Goal: Find contact information: Find contact information

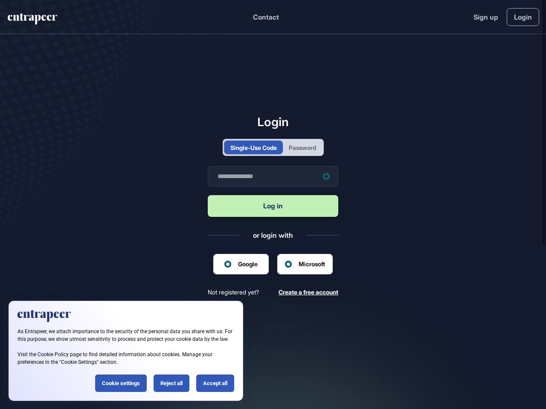
click at [273, 205] on button "Log in" at bounding box center [273, 206] width 131 height 22
click at [265, 17] on button "Contact" at bounding box center [266, 17] width 26 height 11
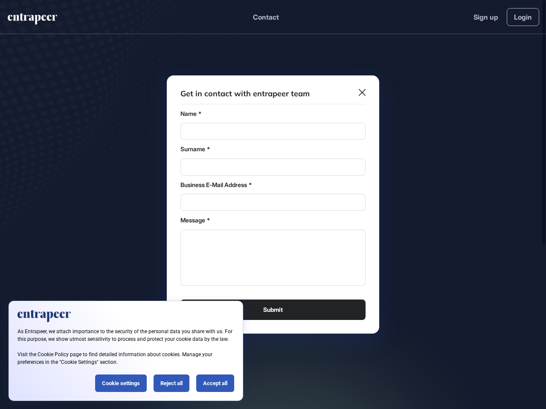
click at [273, 222] on div "Message *" at bounding box center [272, 220] width 185 height 9
click at [252, 148] on div "Surname *" at bounding box center [272, 149] width 185 height 9
click at [303, 148] on div "Surname *" at bounding box center [272, 149] width 185 height 9
click at [305, 264] on textarea "Message" at bounding box center [272, 258] width 185 height 56
click at [544, 205] on div at bounding box center [273, 204] width 546 height 409
